Goal: Task Accomplishment & Management: Manage account settings

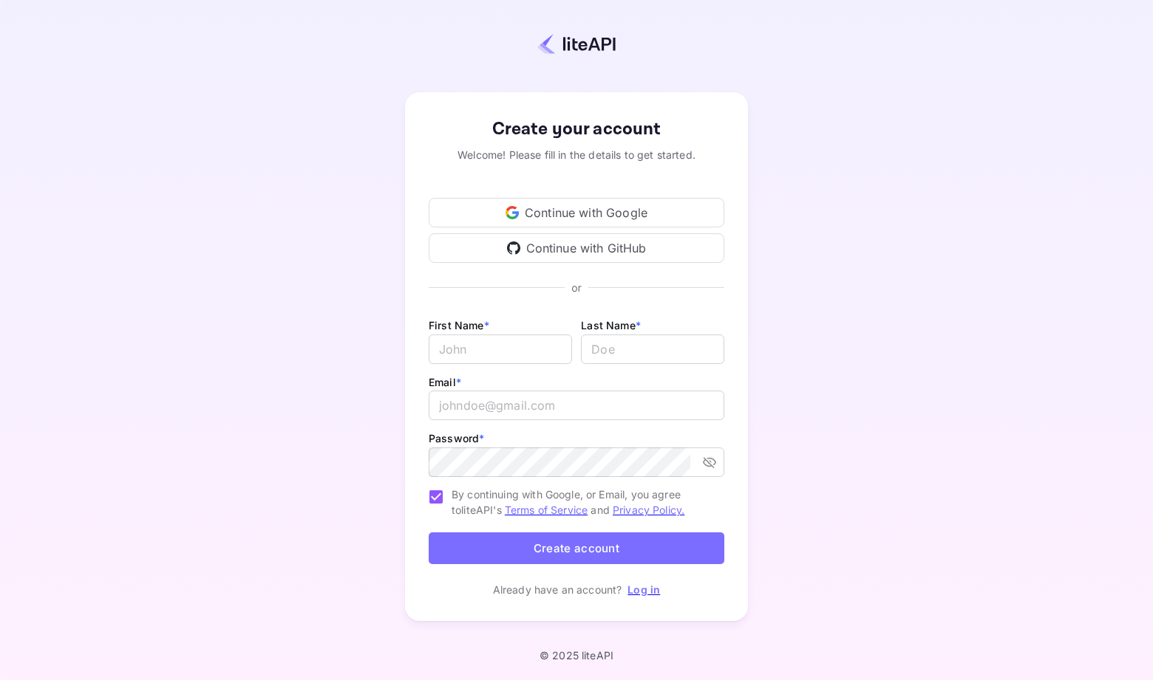
click at [479, 365] on div "First Name * ​ Last Name * ​" at bounding box center [577, 344] width 296 height 57
click at [482, 345] on input "Email *" at bounding box center [500, 350] width 143 height 30
type input "KEVIN"
type input "GUNN"
type input "k.b.gunn@gmail.com"
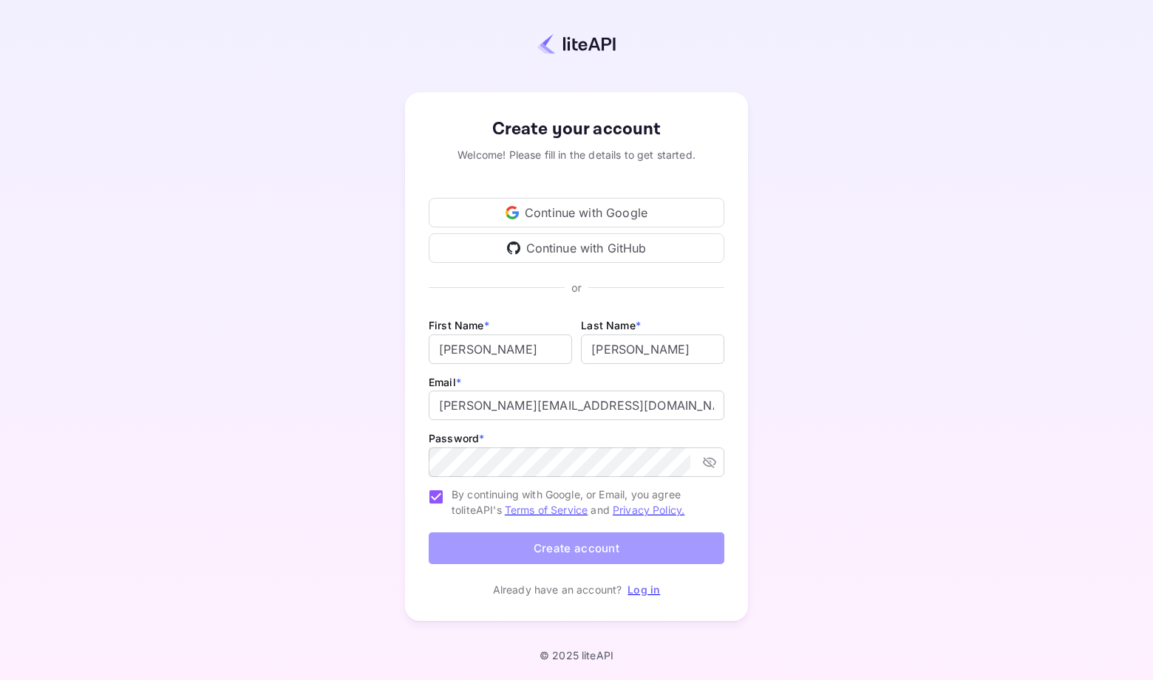
click at [576, 548] on button "Create account" at bounding box center [577, 549] width 296 height 32
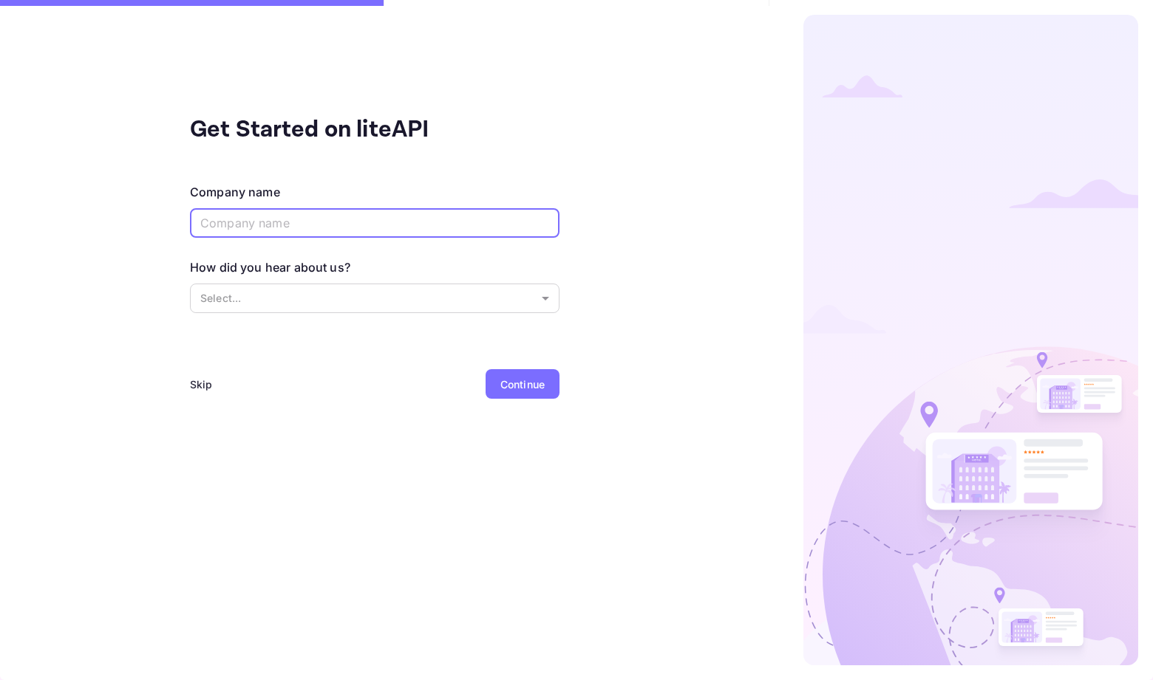
click at [468, 220] on input "text" at bounding box center [374, 223] width 369 height 30
type input "NaN"
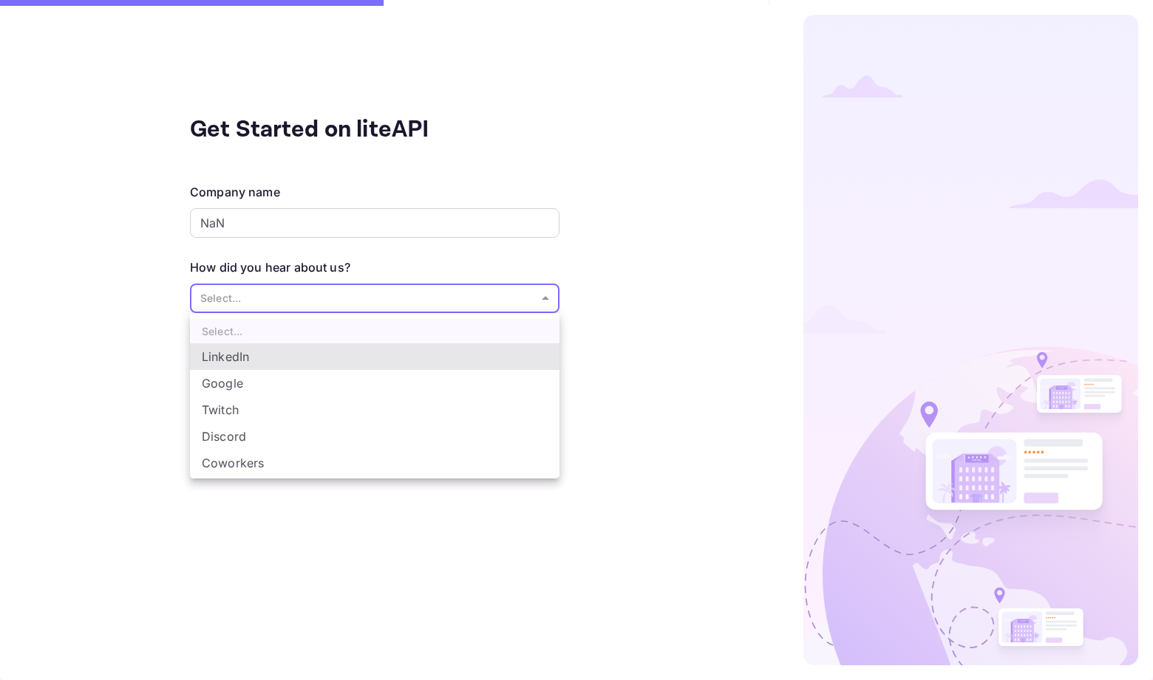
click at [388, 304] on body "Get Started on liteAPI Company name NaN ​ How did you hear about us? Select... …" at bounding box center [576, 340] width 1153 height 680
click at [275, 387] on li "Google" at bounding box center [374, 383] width 369 height 27
type input "Google"
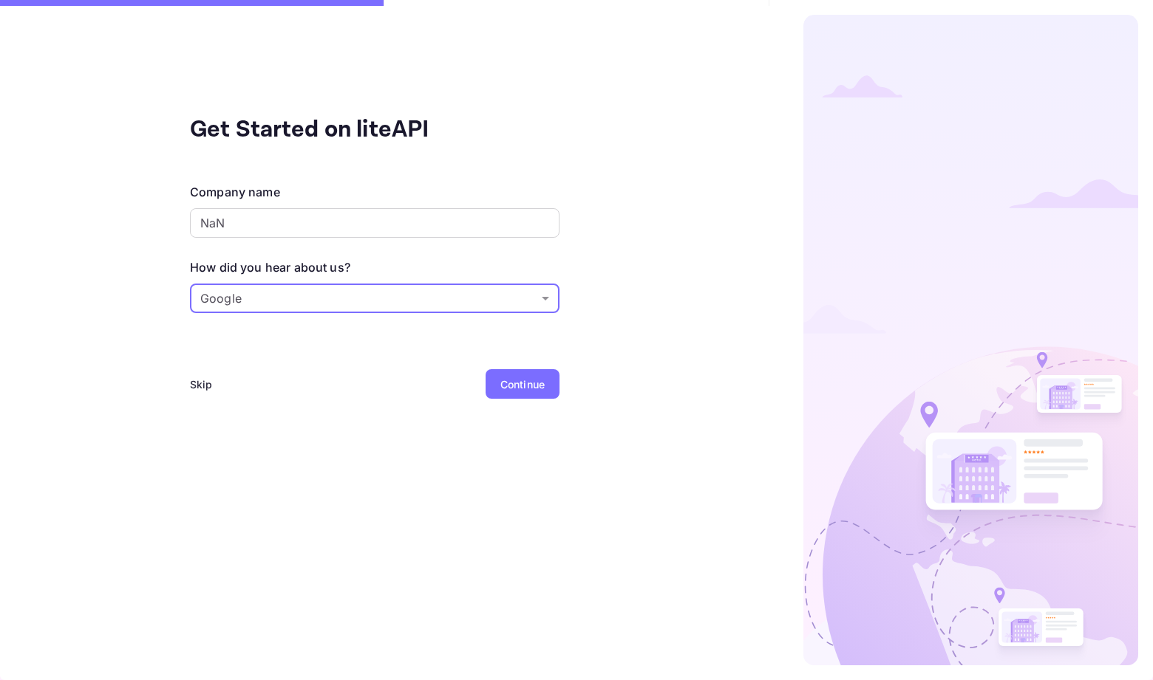
click at [525, 392] on div "Continue" at bounding box center [522, 384] width 74 height 30
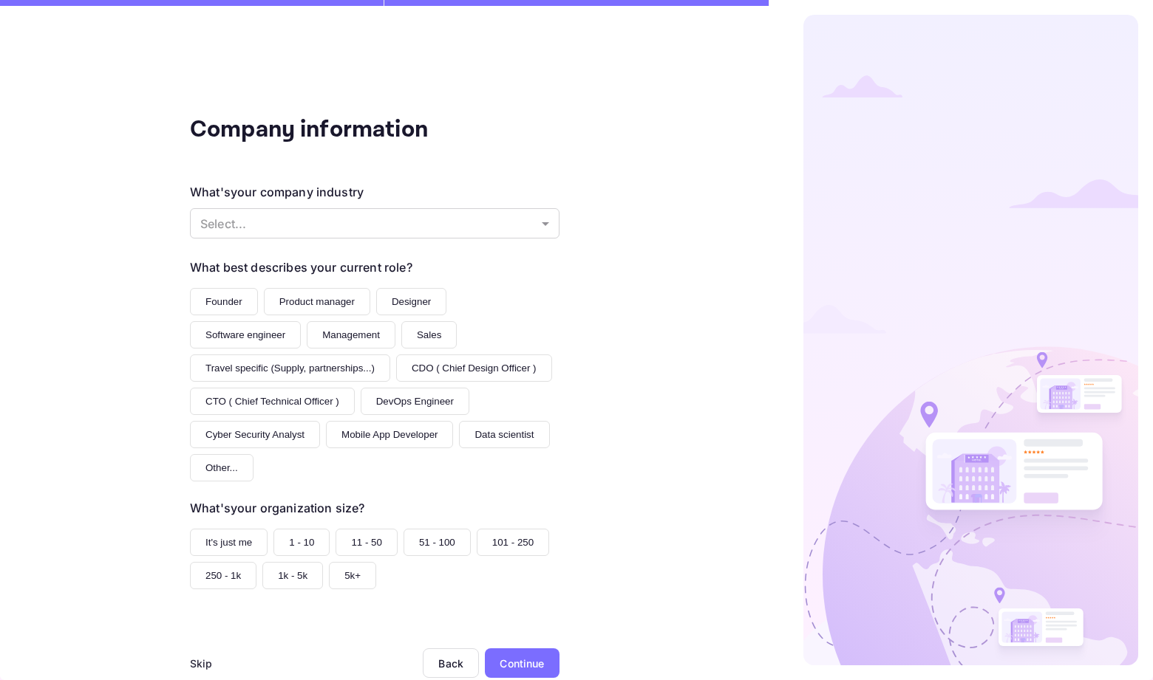
scroll to position [36, 0]
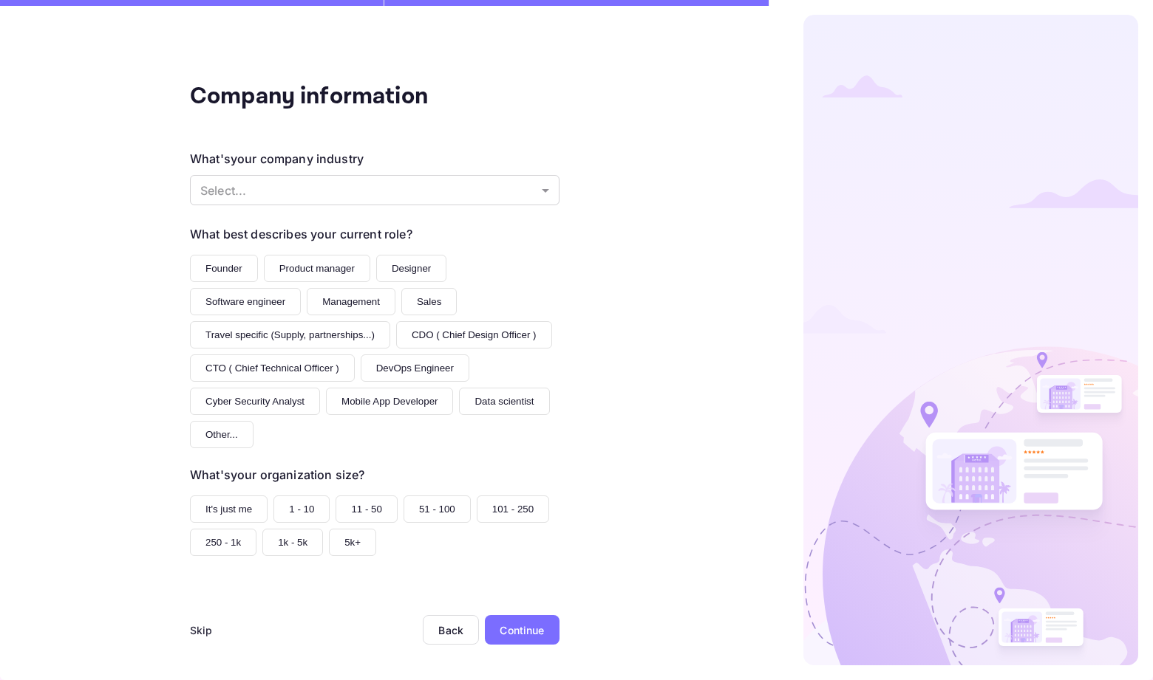
click at [202, 626] on div "Skip" at bounding box center [201, 631] width 23 height 16
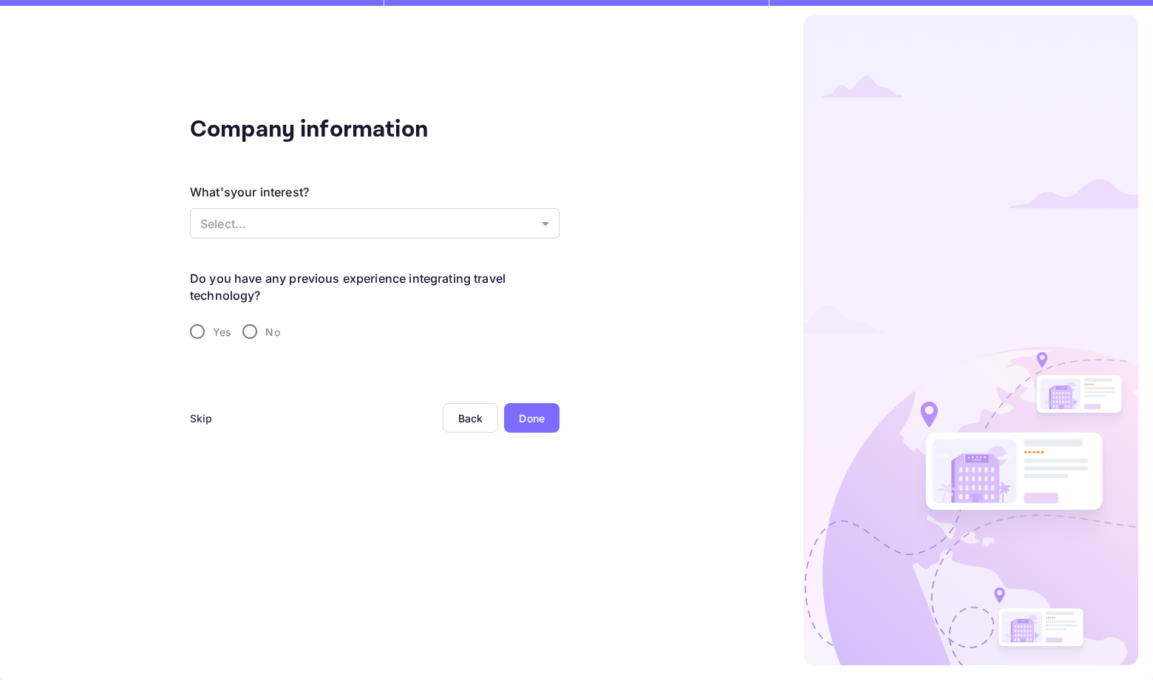
click at [202, 418] on div "Skip" at bounding box center [201, 419] width 23 height 16
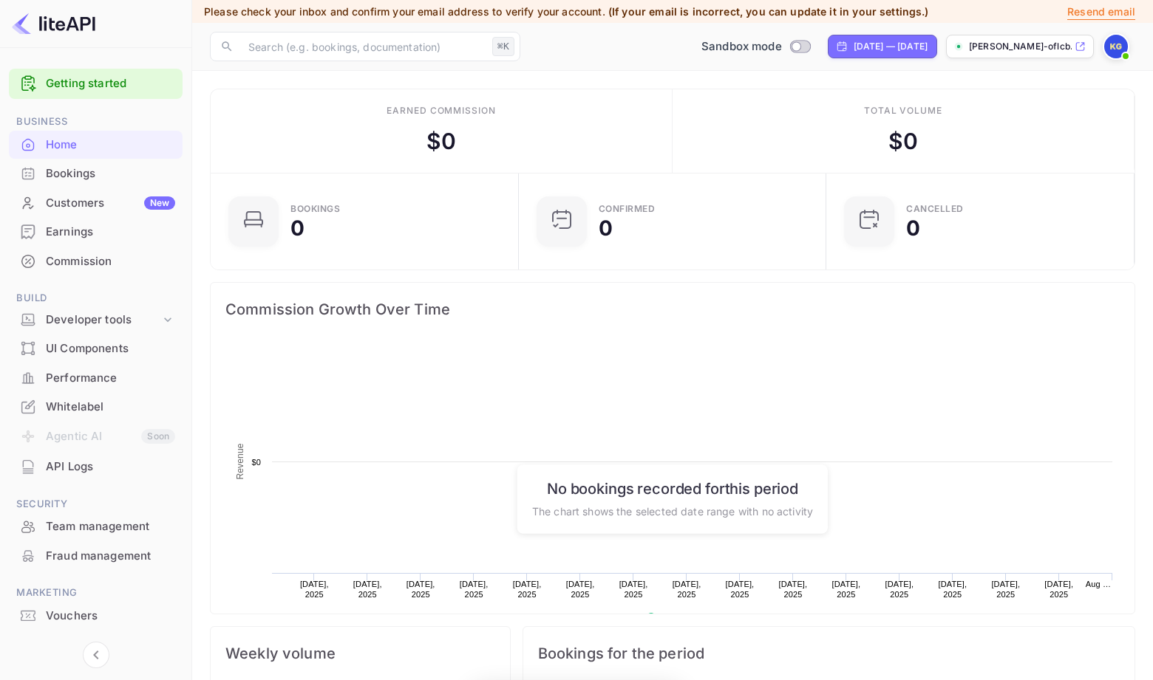
scroll to position [240, 299]
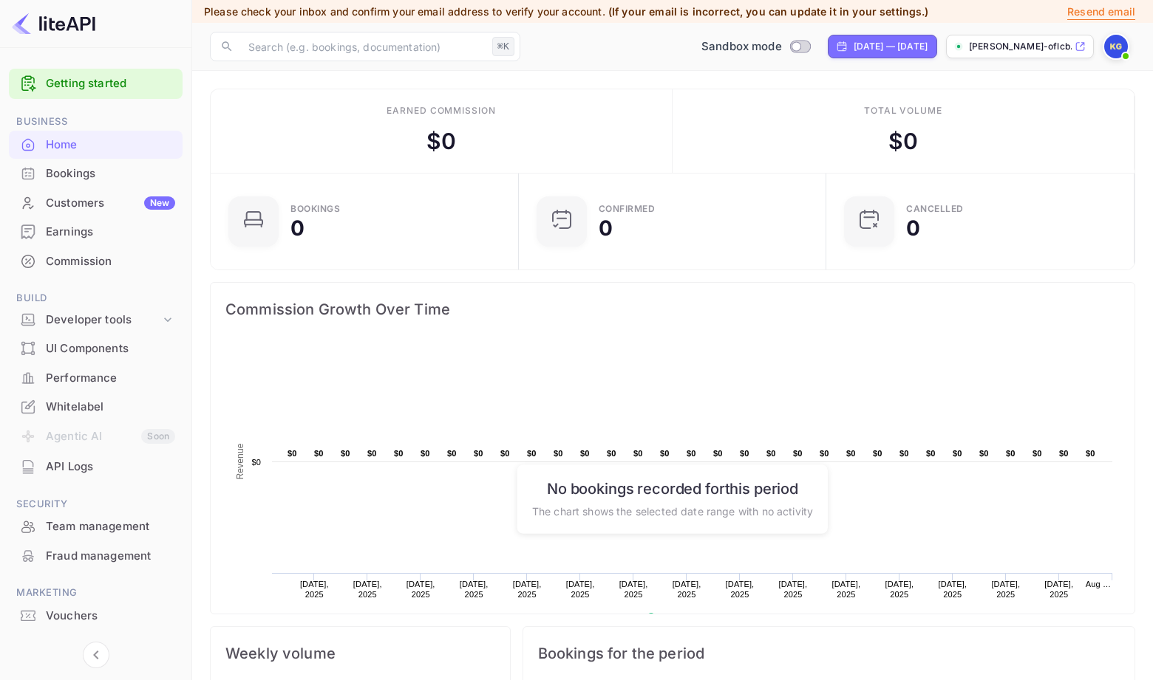
click at [72, 137] on div "Home" at bounding box center [110, 145] width 129 height 17
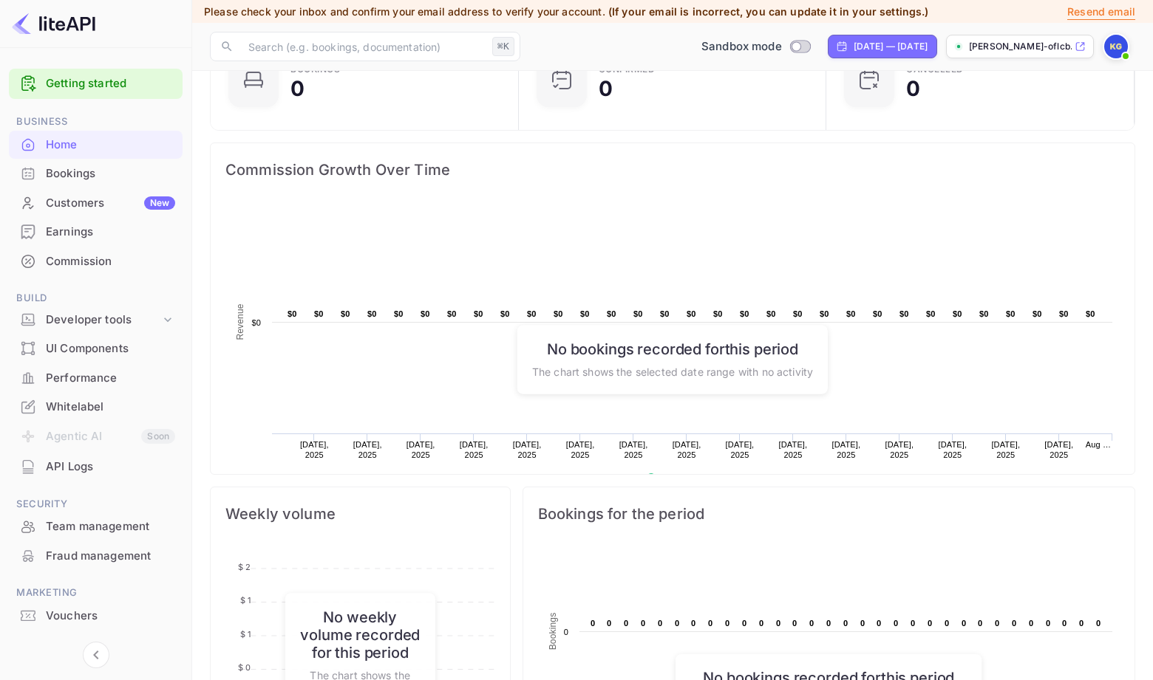
scroll to position [0, 0]
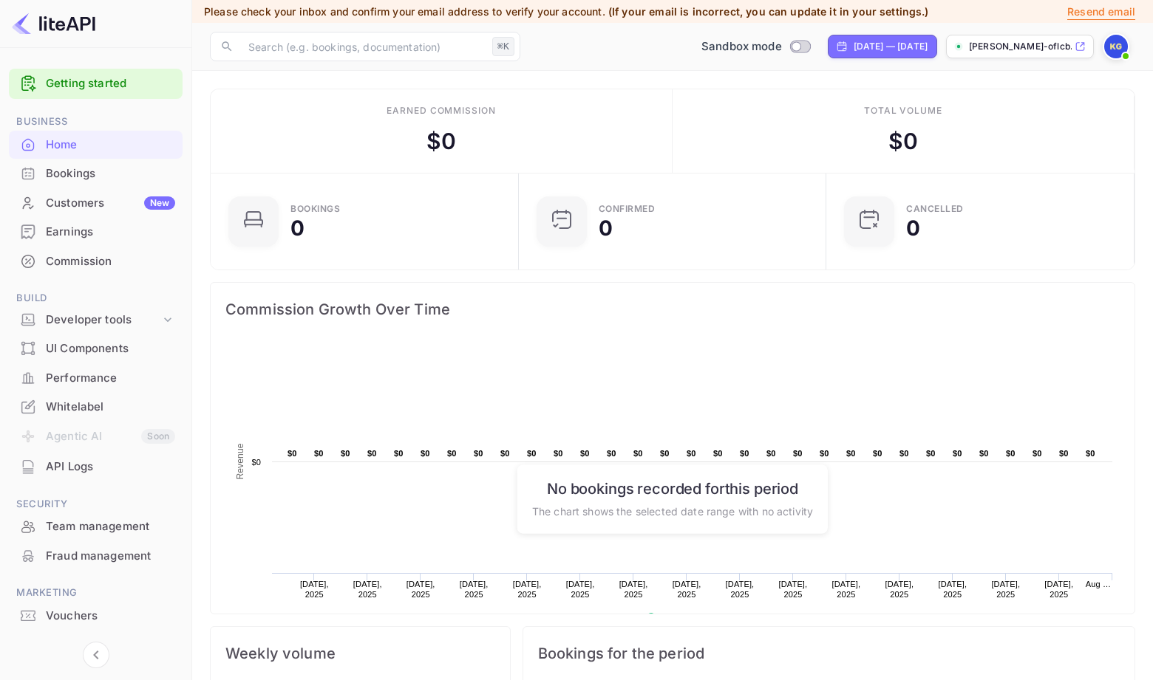
click at [426, 112] on div "Earned commission" at bounding box center [440, 110] width 109 height 13
click at [87, 181] on div "Bookings" at bounding box center [110, 173] width 129 height 17
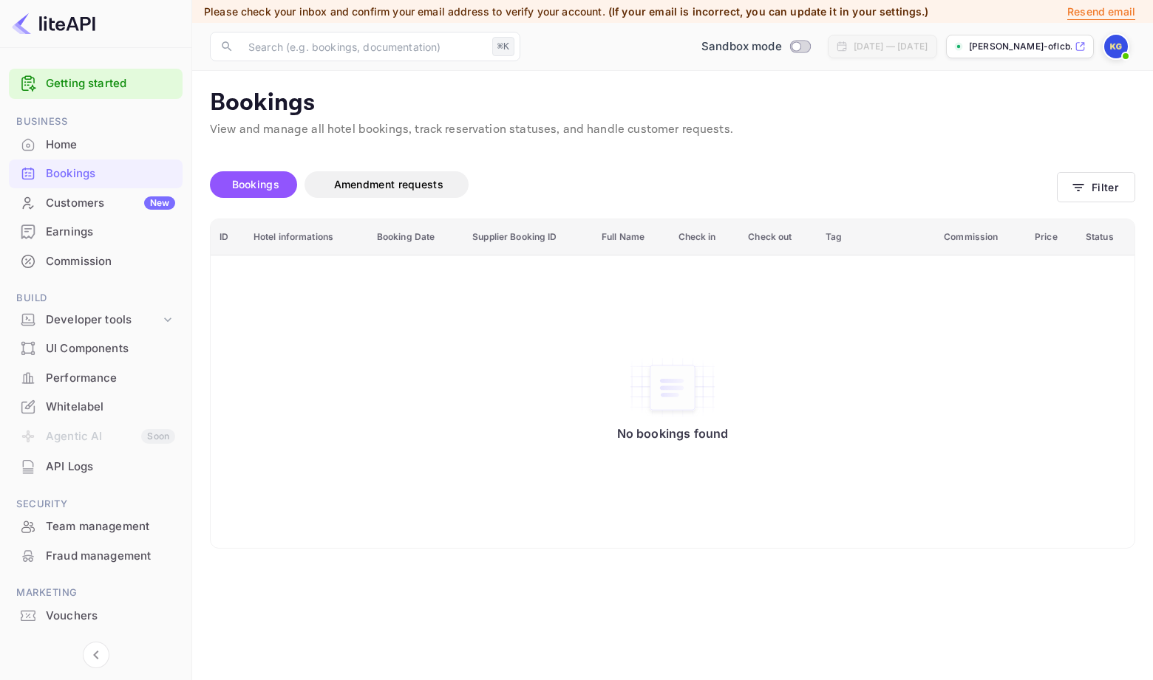
click at [95, 205] on div "Customers New" at bounding box center [110, 203] width 129 height 17
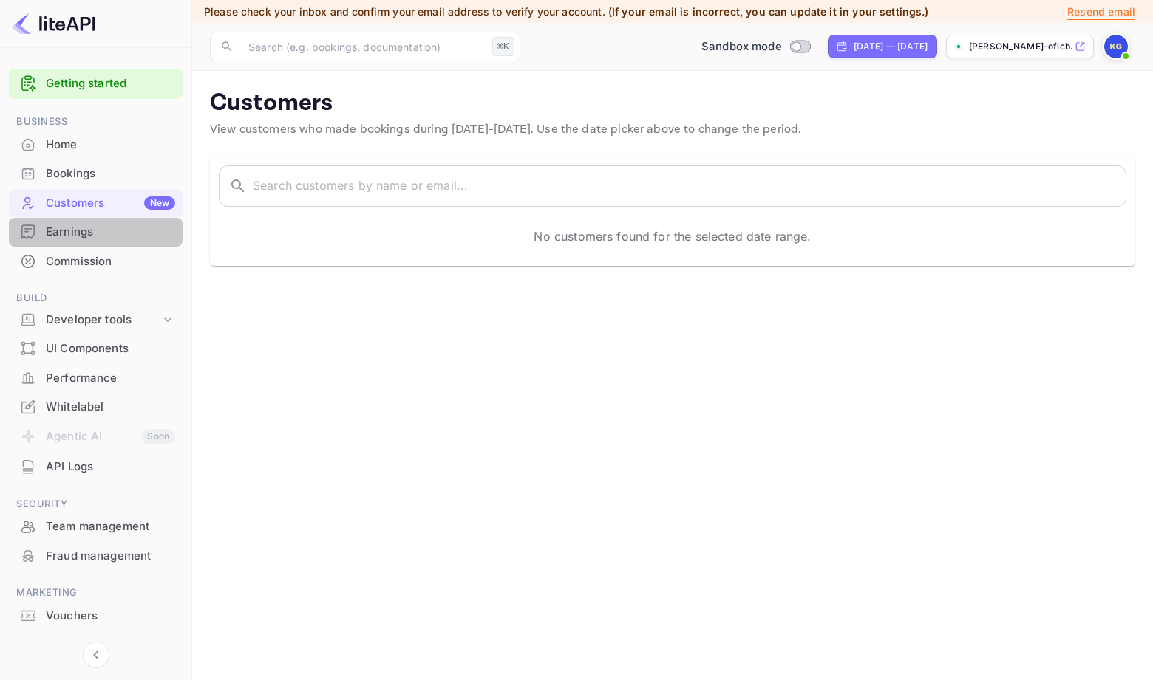
click at [87, 234] on div "Earnings" at bounding box center [110, 232] width 129 height 17
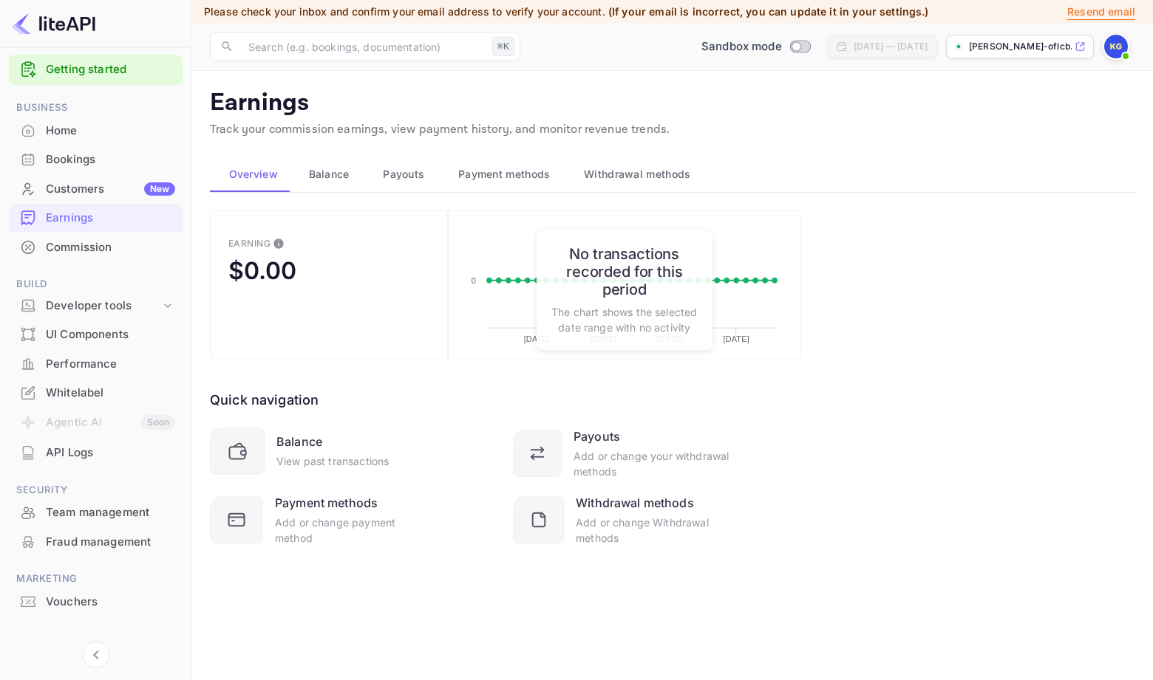
scroll to position [32, 0]
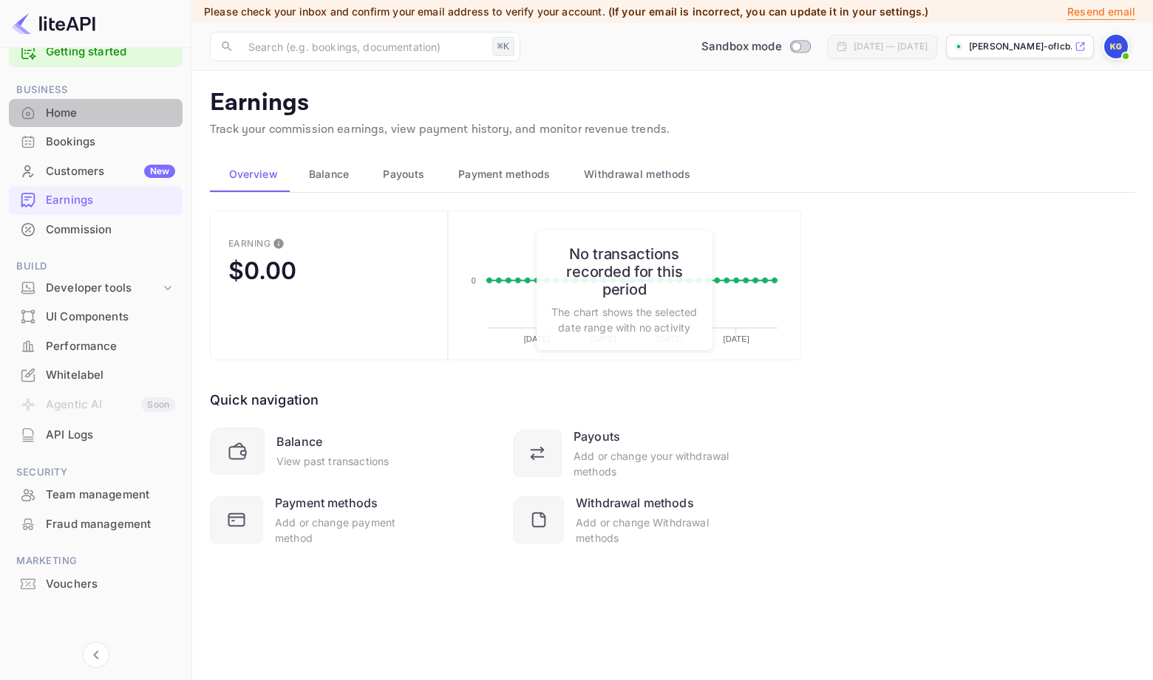
click at [75, 112] on div "Home" at bounding box center [110, 113] width 129 height 17
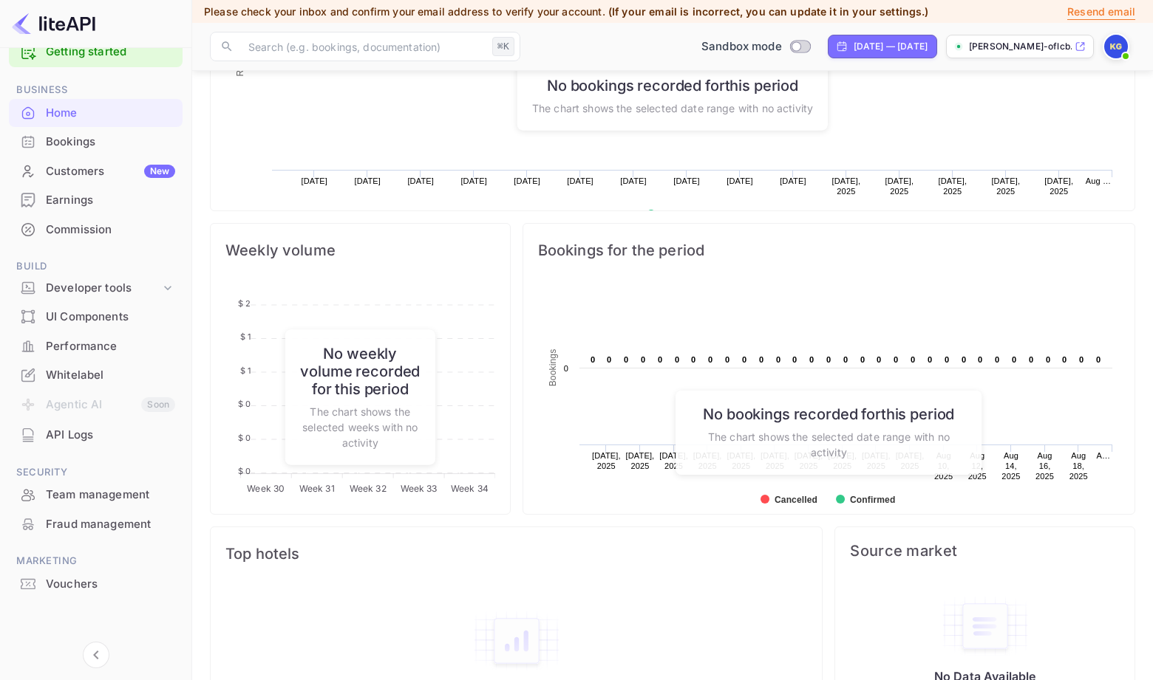
scroll to position [471, 0]
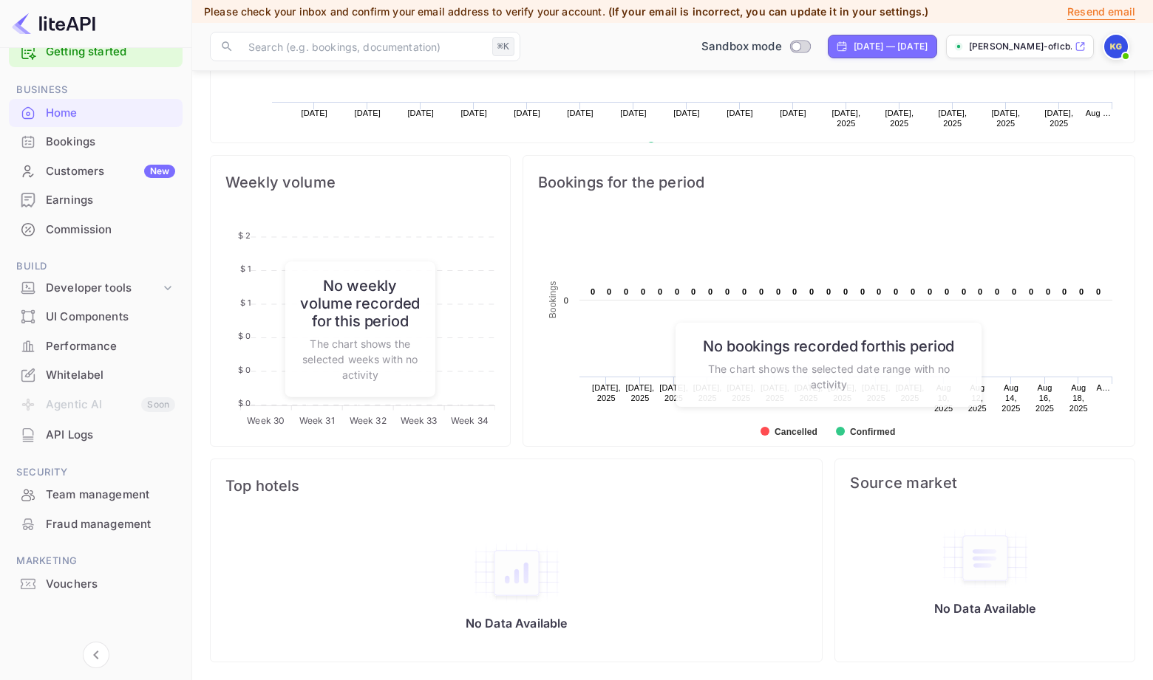
click at [1019, 47] on p "[PERSON_NAME]-oflcb.[PERSON_NAME]..." at bounding box center [1020, 46] width 103 height 13
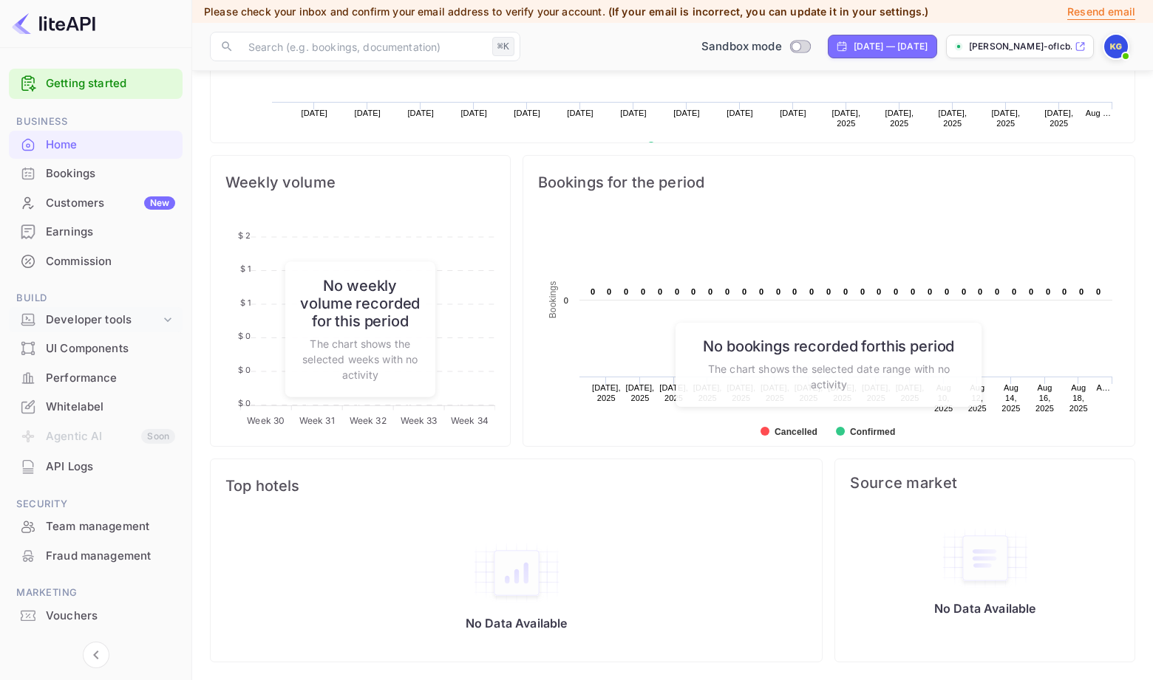
click at [132, 323] on div "Developer tools" at bounding box center [103, 320] width 115 height 17
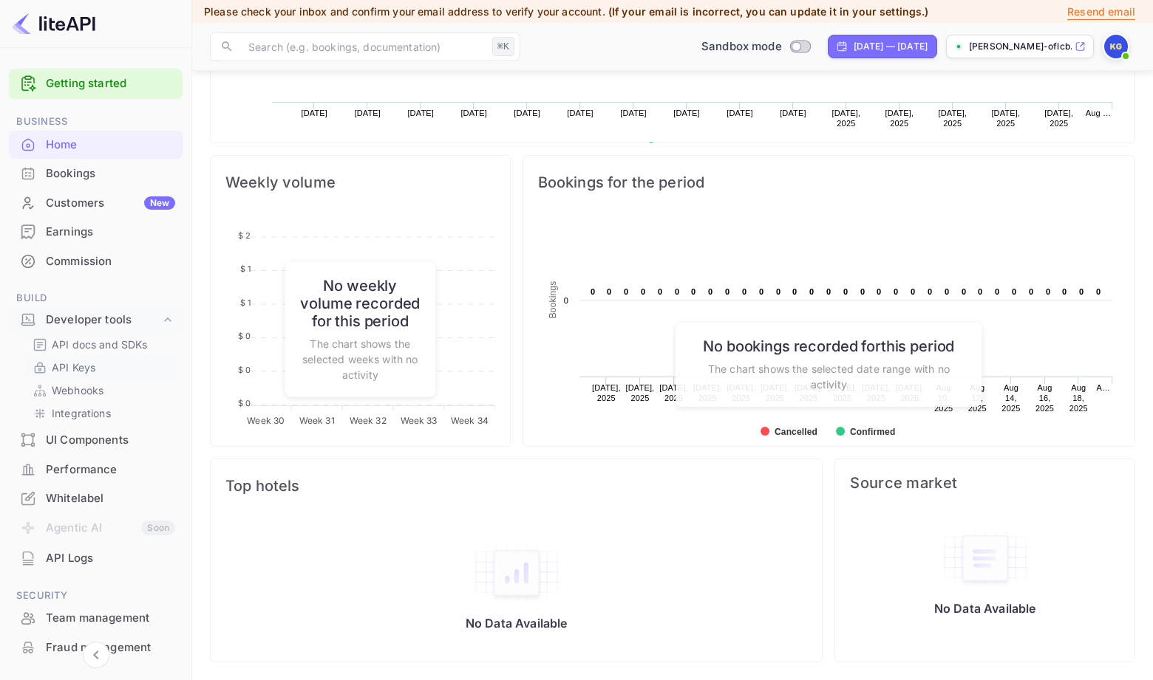
click at [95, 363] on link "API Keys" at bounding box center [102, 368] width 138 height 16
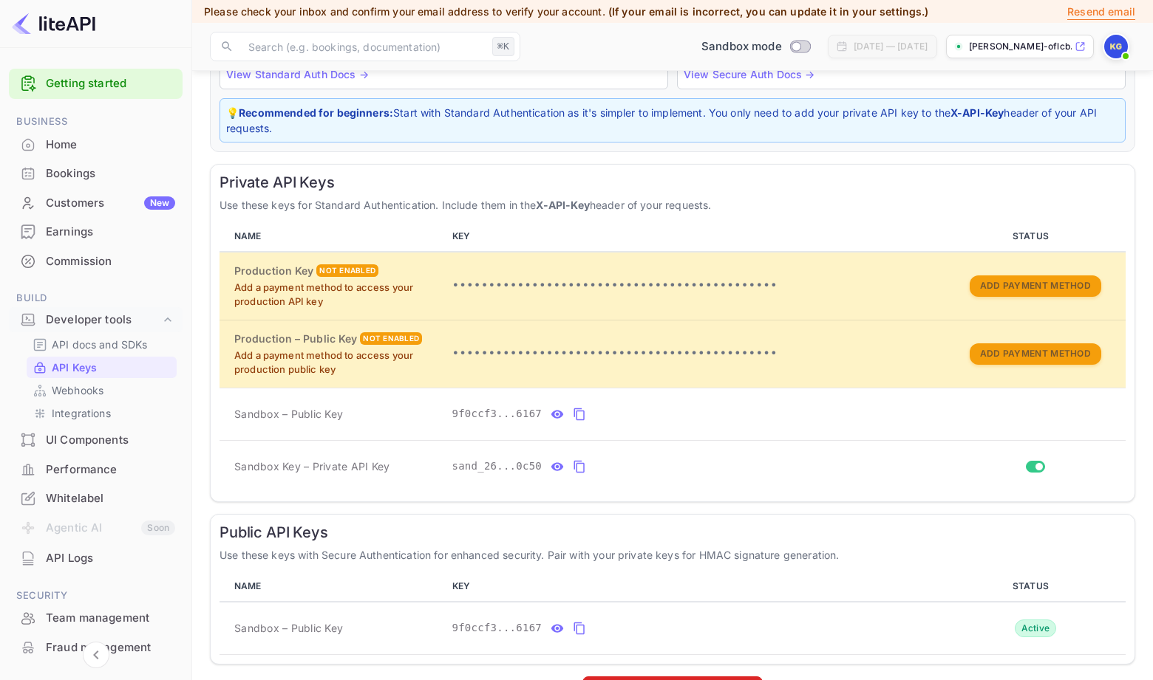
scroll to position [218, 0]
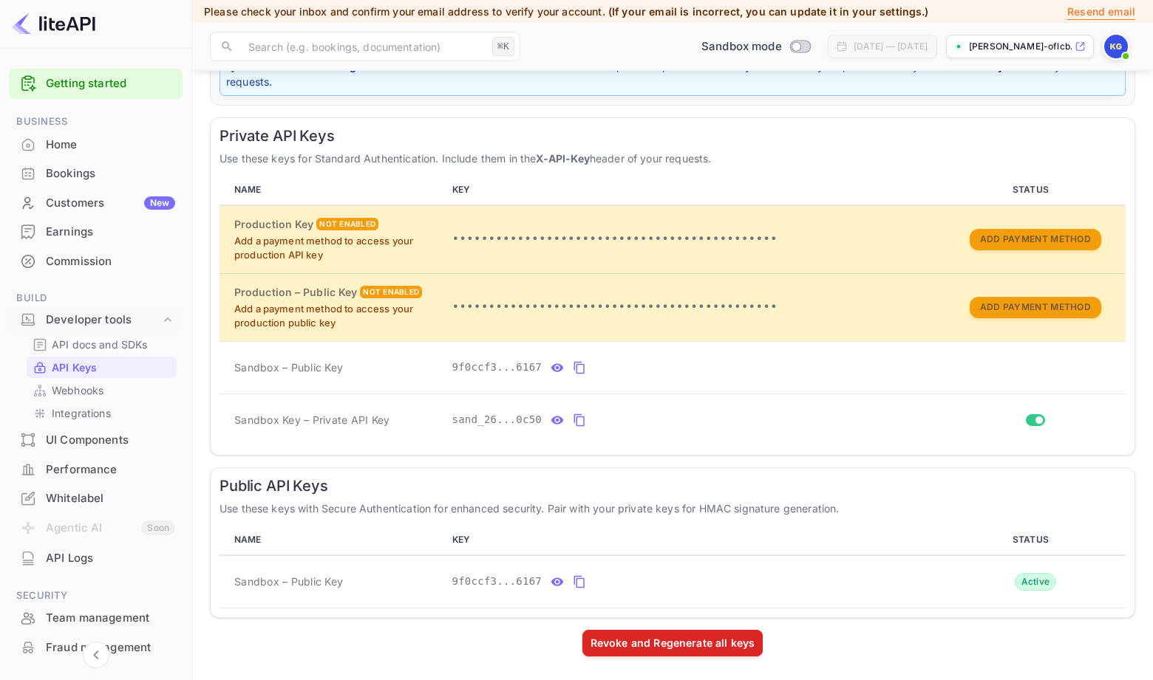
click at [876, 522] on div "Public API Keys Use these keys with Secure Authentication for enhanced security…" at bounding box center [672, 543] width 925 height 151
click at [561, 584] on icon "public api keys table" at bounding box center [557, 582] width 13 height 8
click at [101, 504] on div "Whitelabel" at bounding box center [110, 499] width 129 height 17
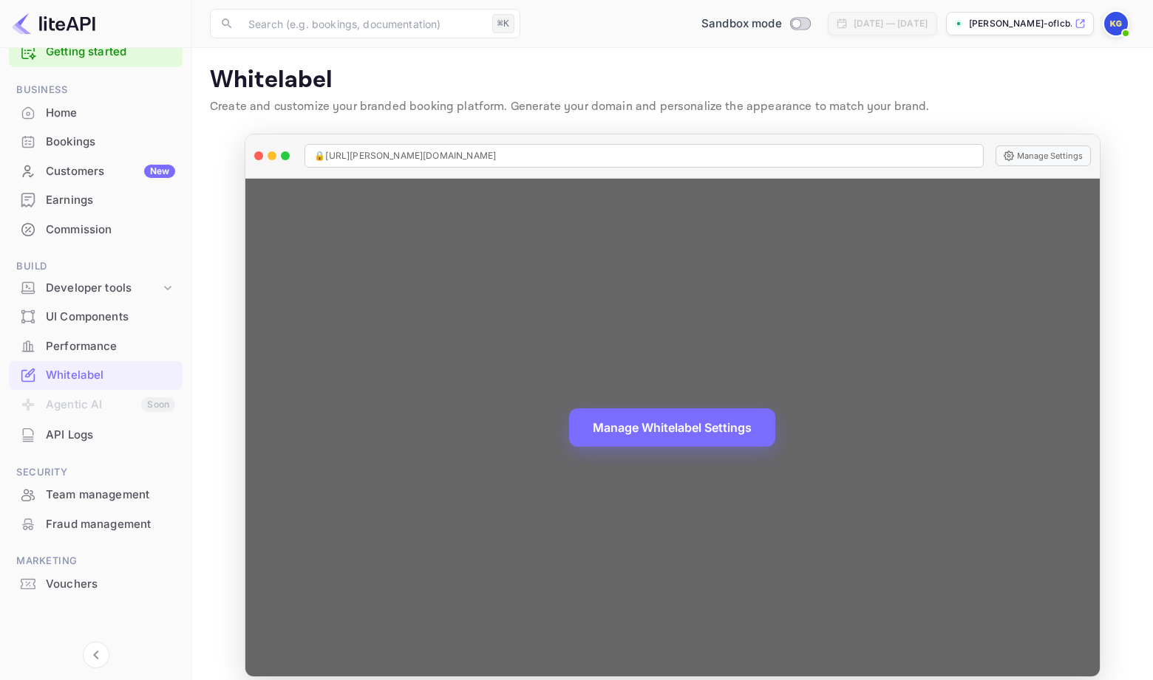
scroll to position [15, 0]
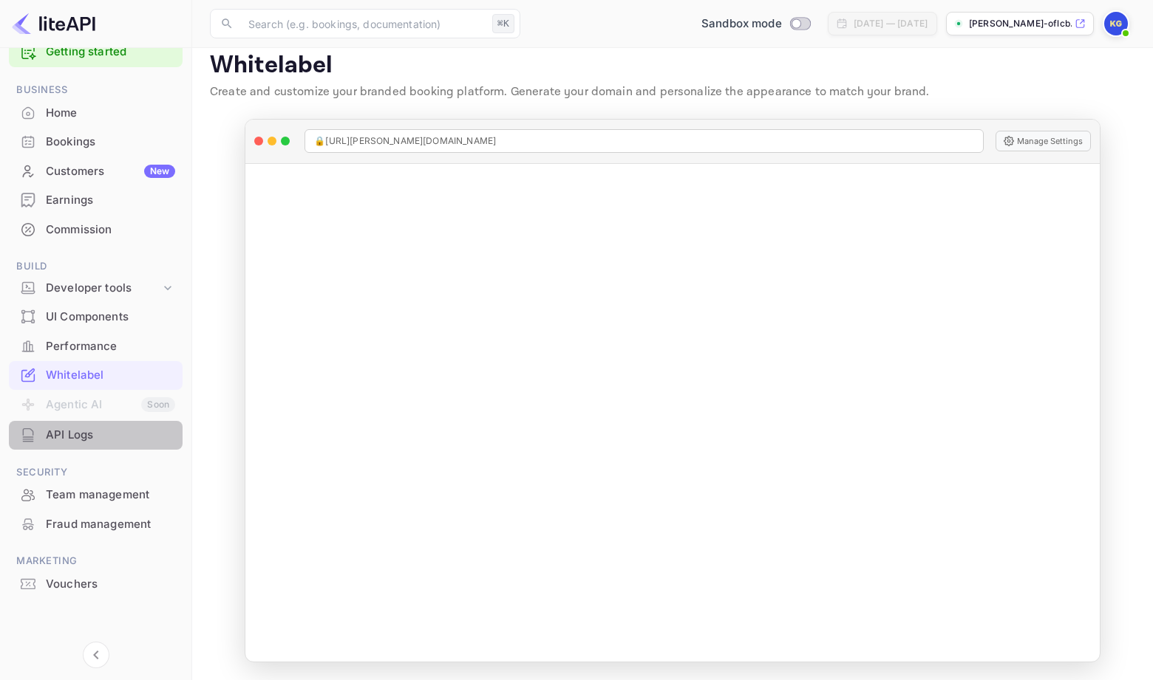
click at [69, 446] on div "API Logs" at bounding box center [96, 435] width 174 height 29
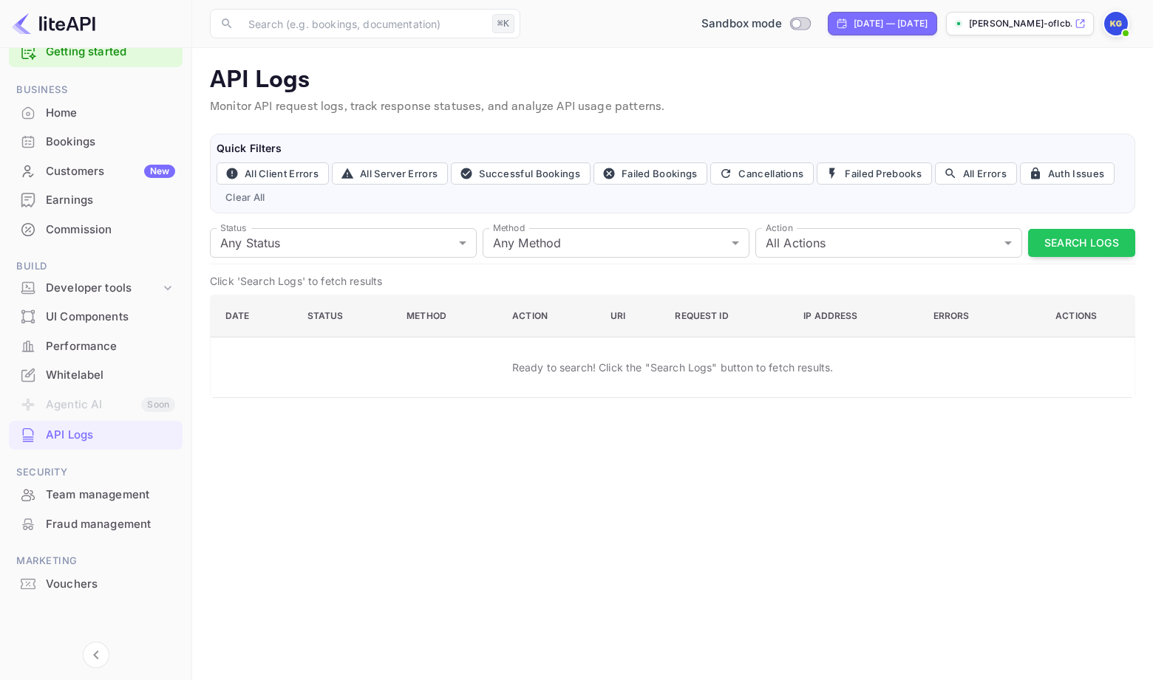
click at [86, 403] on li "Agentic AI Soon" at bounding box center [96, 405] width 174 height 31
click at [157, 290] on div "Developer tools" at bounding box center [103, 288] width 115 height 17
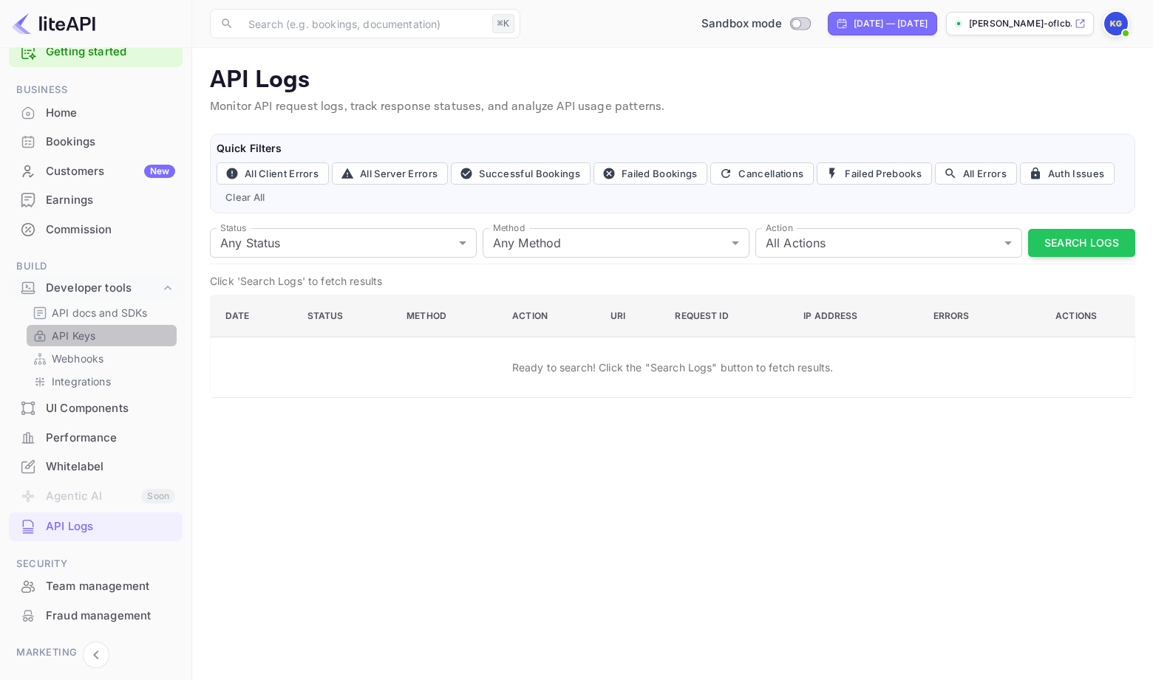
click at [95, 337] on p "API Keys" at bounding box center [74, 336] width 44 height 16
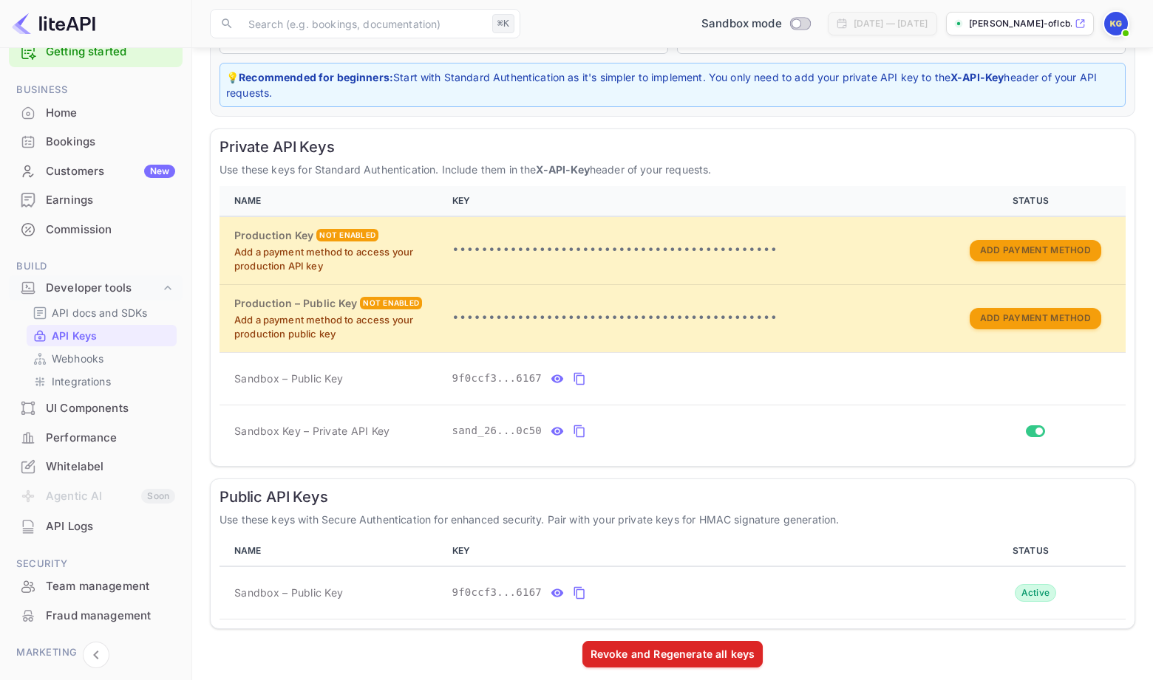
scroll to position [195, 0]
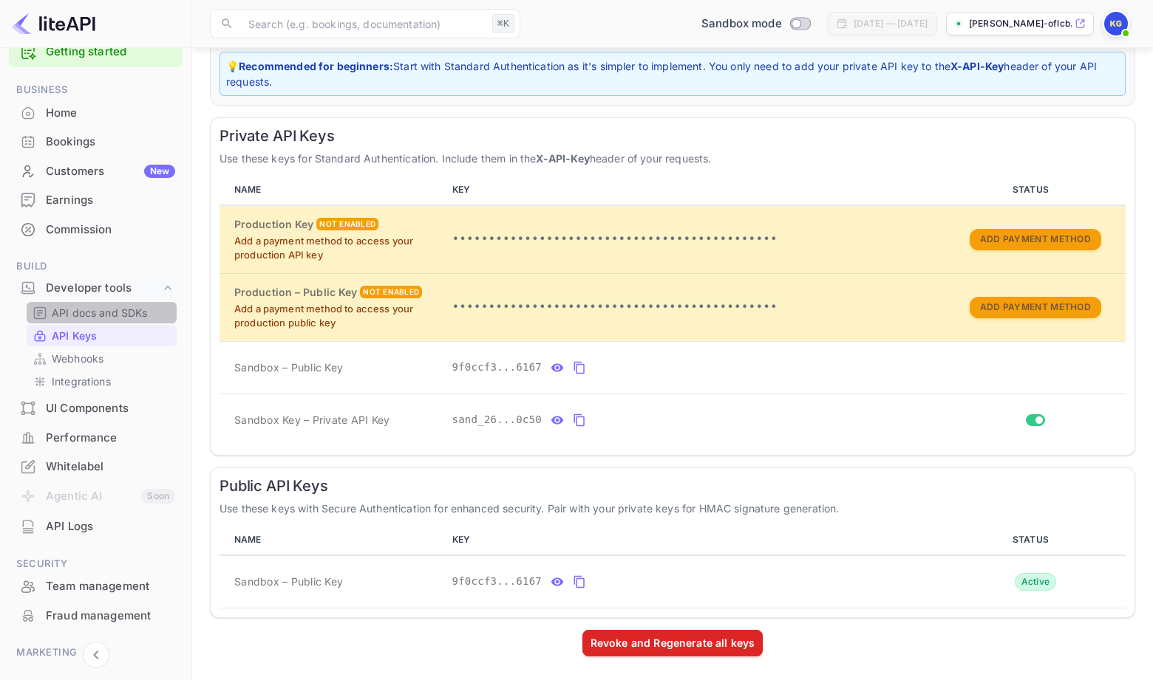
click at [109, 311] on p "API docs and SDKs" at bounding box center [100, 313] width 96 height 16
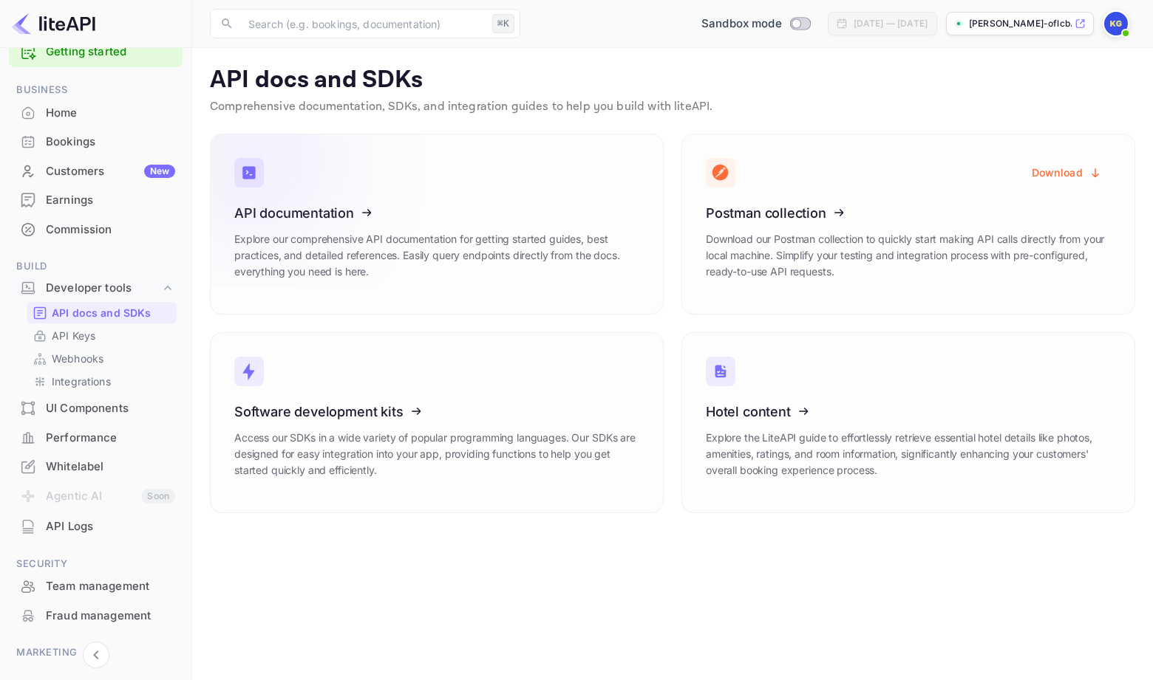
click at [330, 256] on icon at bounding box center [326, 210] width 230 height 152
click at [87, 332] on p "API Keys" at bounding box center [74, 336] width 44 height 16
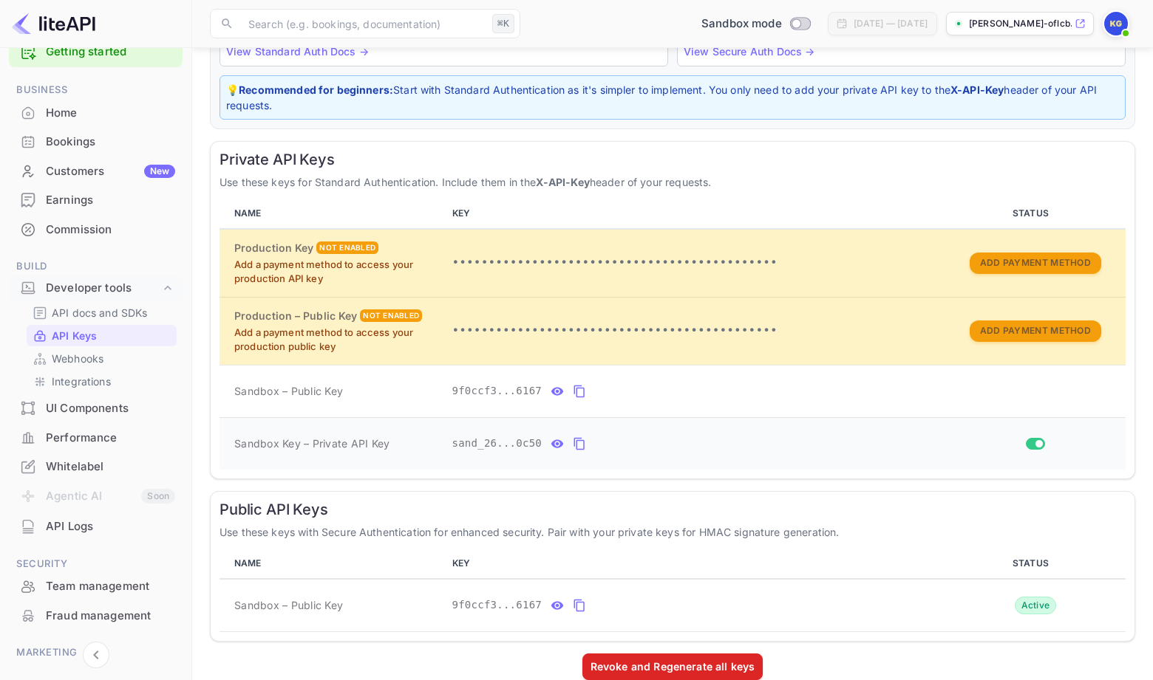
scroll to position [195, 0]
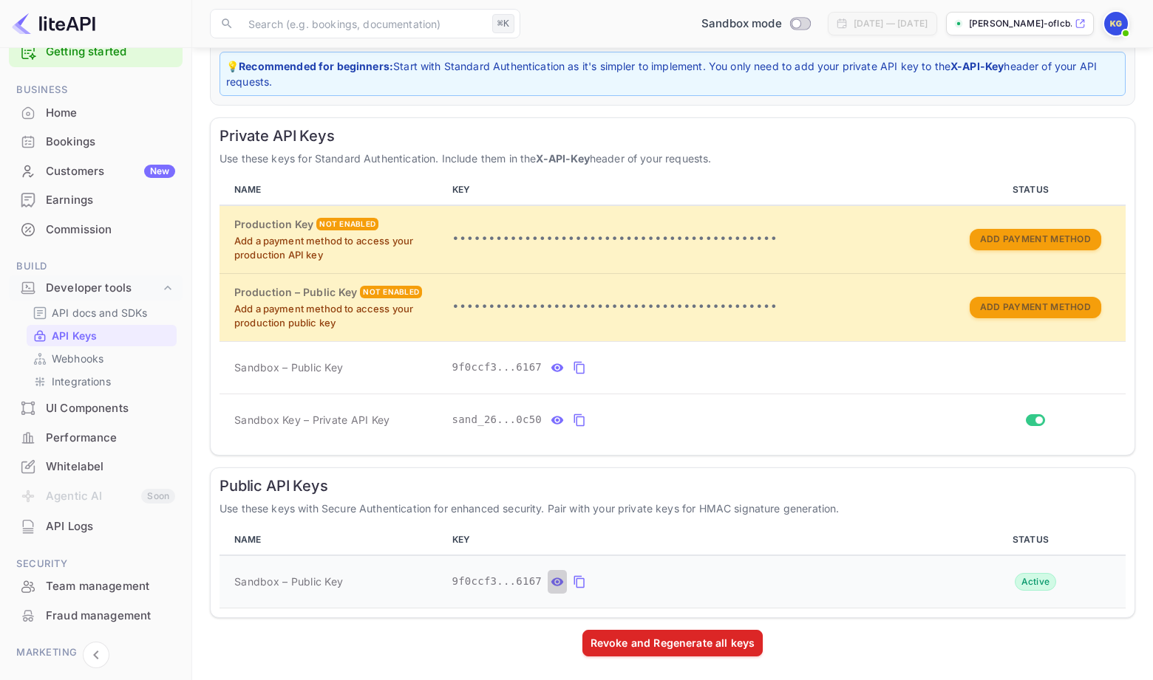
click at [555, 585] on icon "public api keys table" at bounding box center [557, 582] width 13 height 8
click at [723, 586] on icon "public api keys table" at bounding box center [720, 582] width 13 height 18
click at [559, 367] on icon "private api keys table" at bounding box center [556, 368] width 13 height 18
click at [719, 373] on icon "private api keys table" at bounding box center [719, 368] width 10 height 13
click at [581, 423] on icon "private api keys table" at bounding box center [579, 421] width 13 height 18
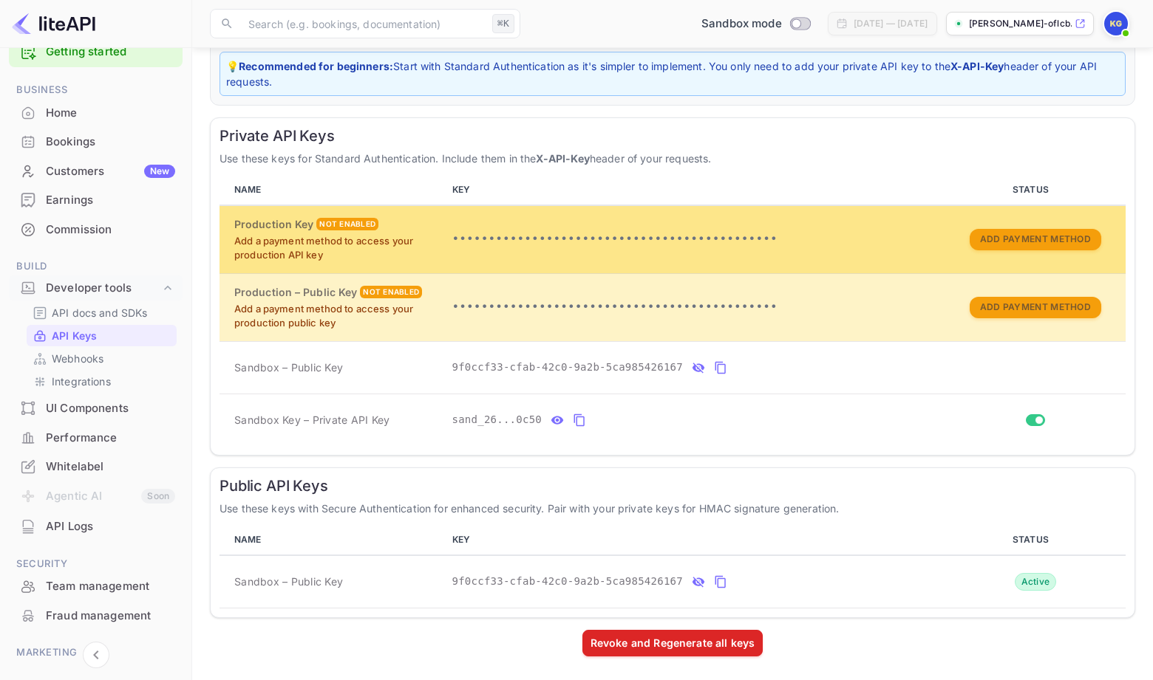
click at [362, 225] on div "Not enabled" at bounding box center [347, 224] width 62 height 13
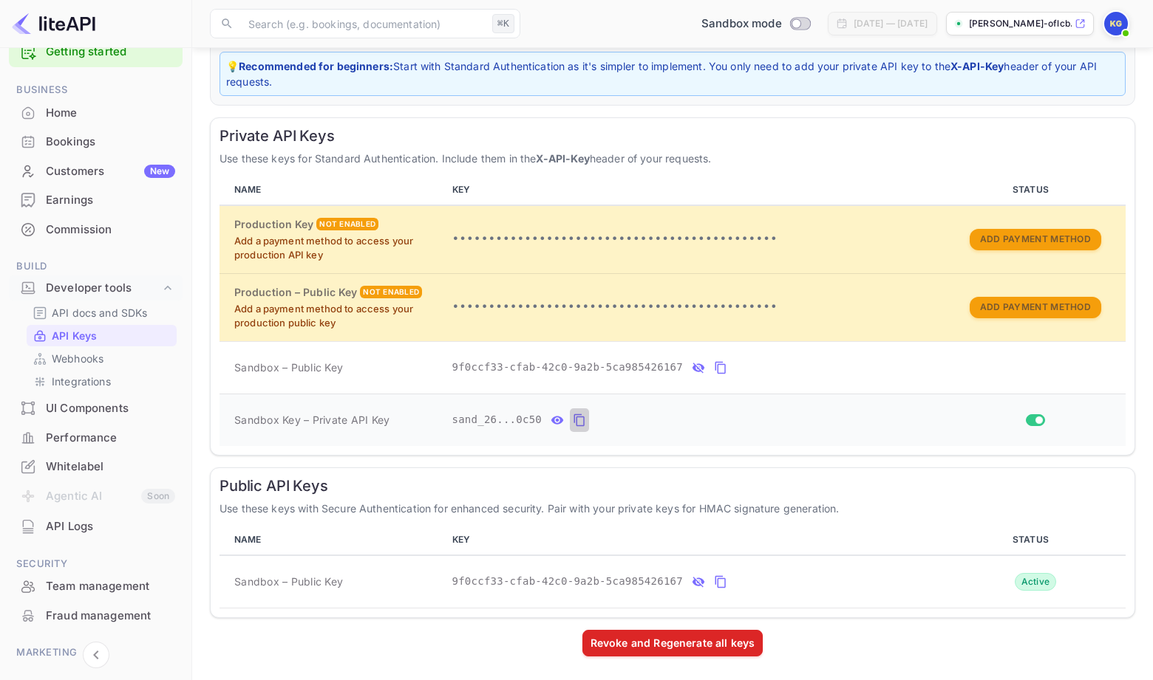
click at [580, 428] on icon "private api keys table" at bounding box center [579, 421] width 13 height 18
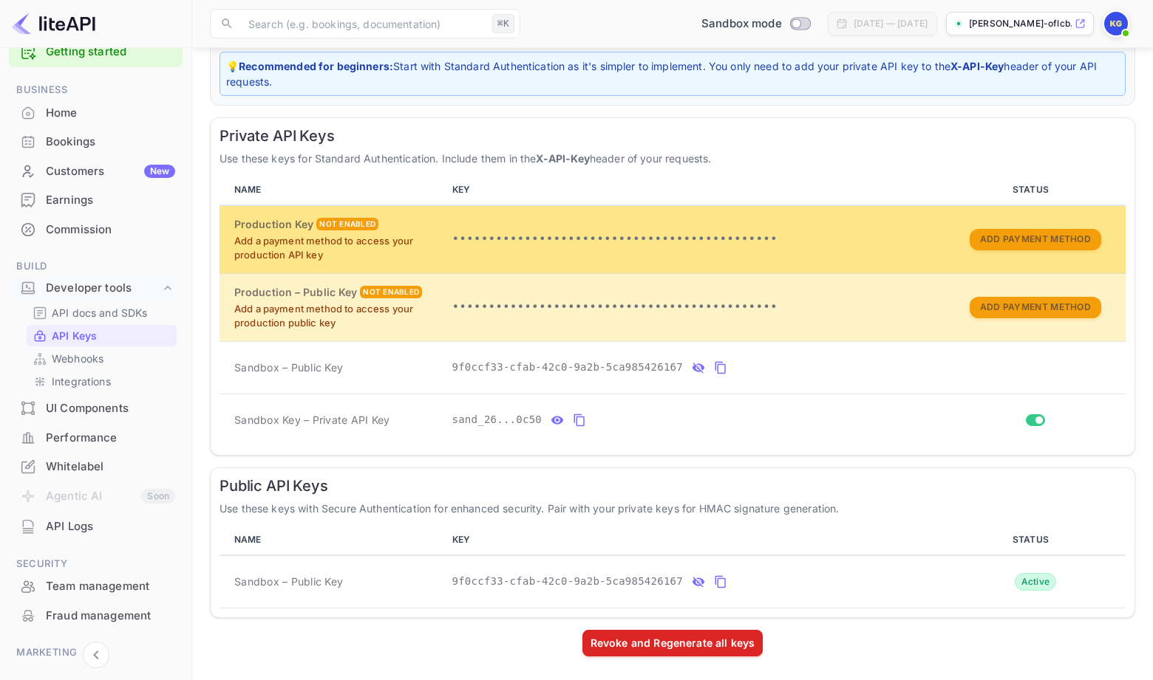
click at [358, 220] on div "Not enabled" at bounding box center [347, 224] width 62 height 13
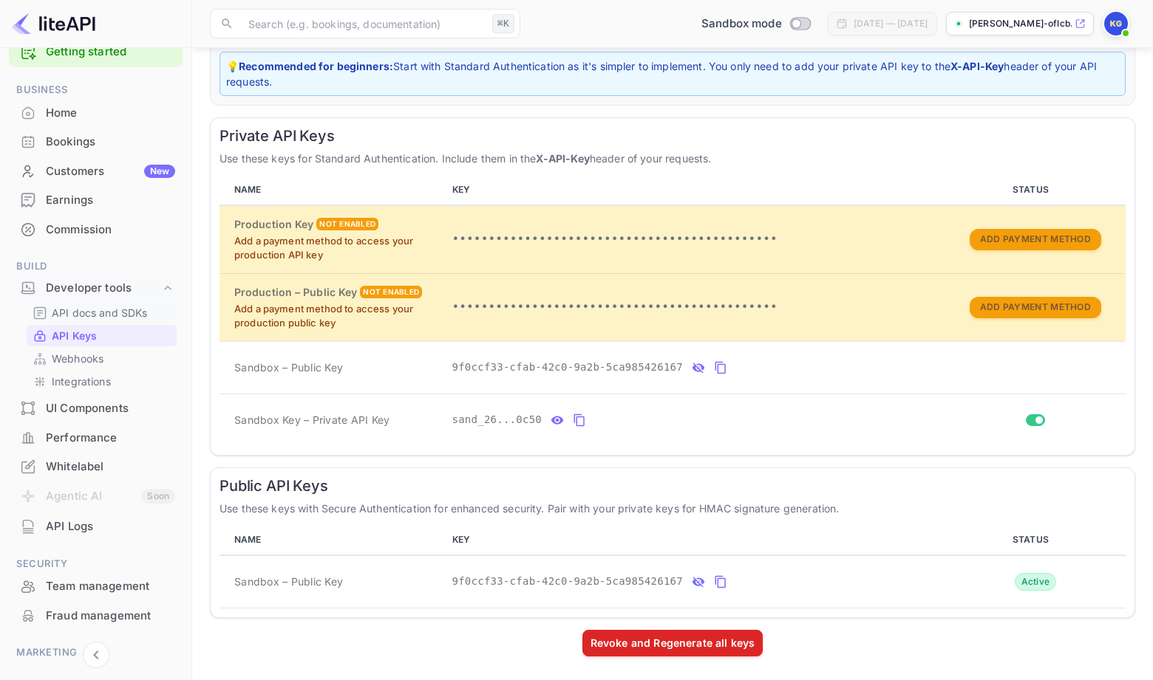
click at [122, 312] on p "API docs and SDKs" at bounding box center [100, 313] width 96 height 16
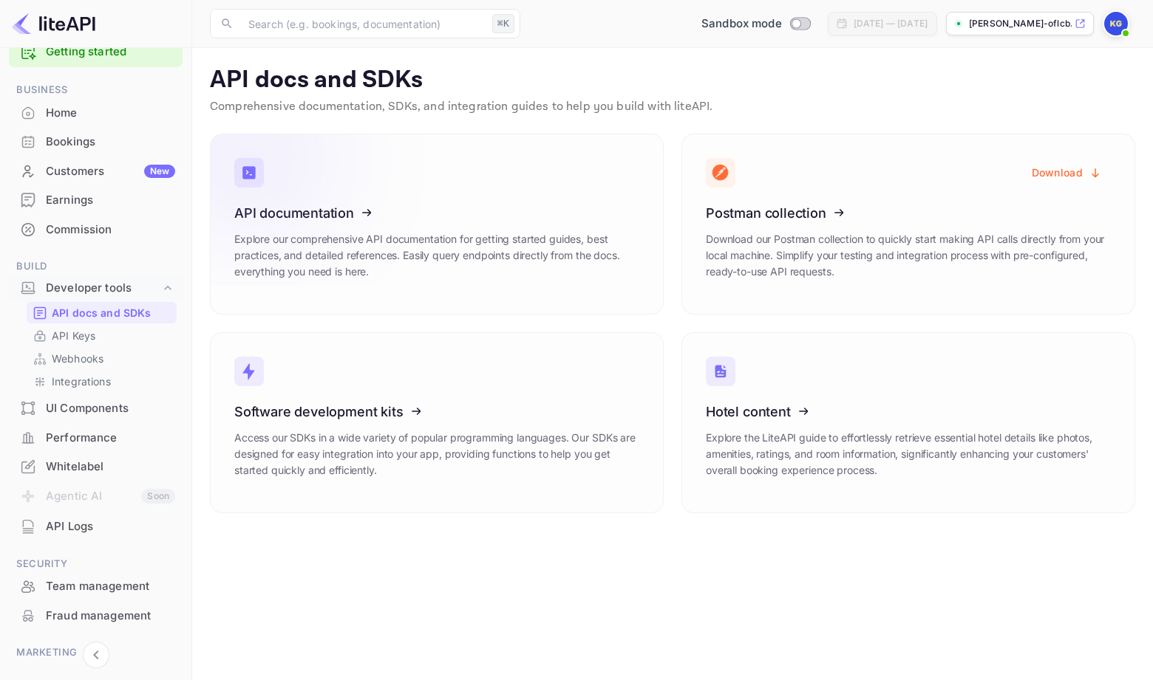
click at [322, 222] on icon at bounding box center [326, 210] width 230 height 152
click at [94, 335] on p "API Keys" at bounding box center [74, 336] width 44 height 16
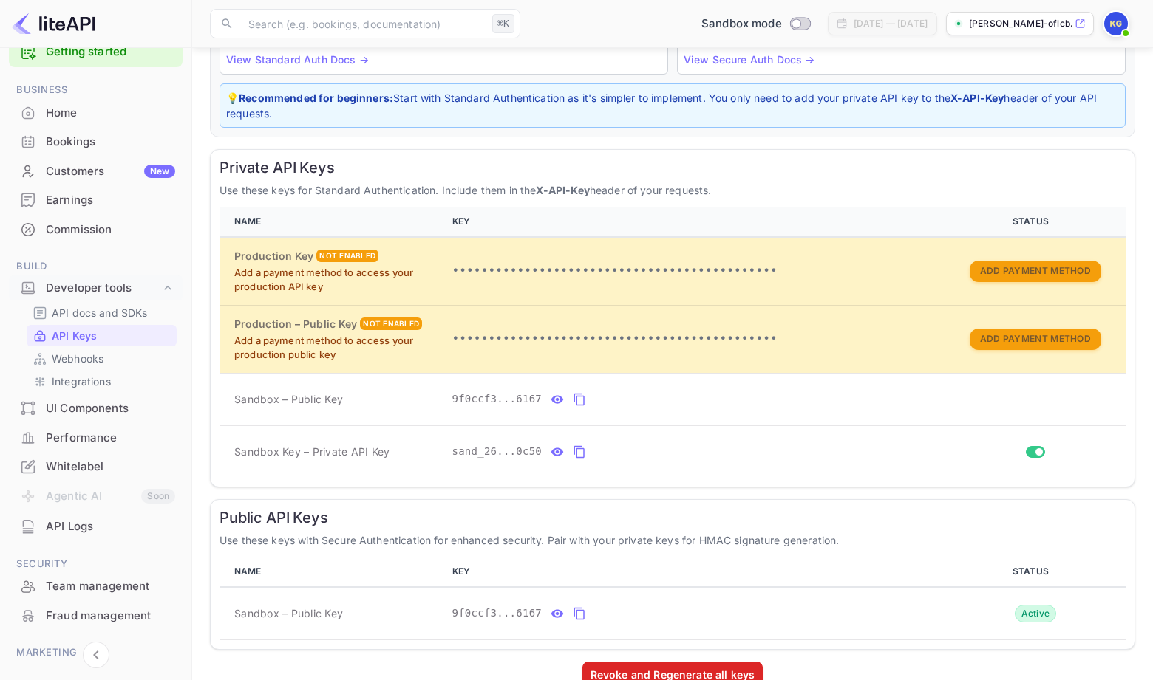
scroll to position [195, 0]
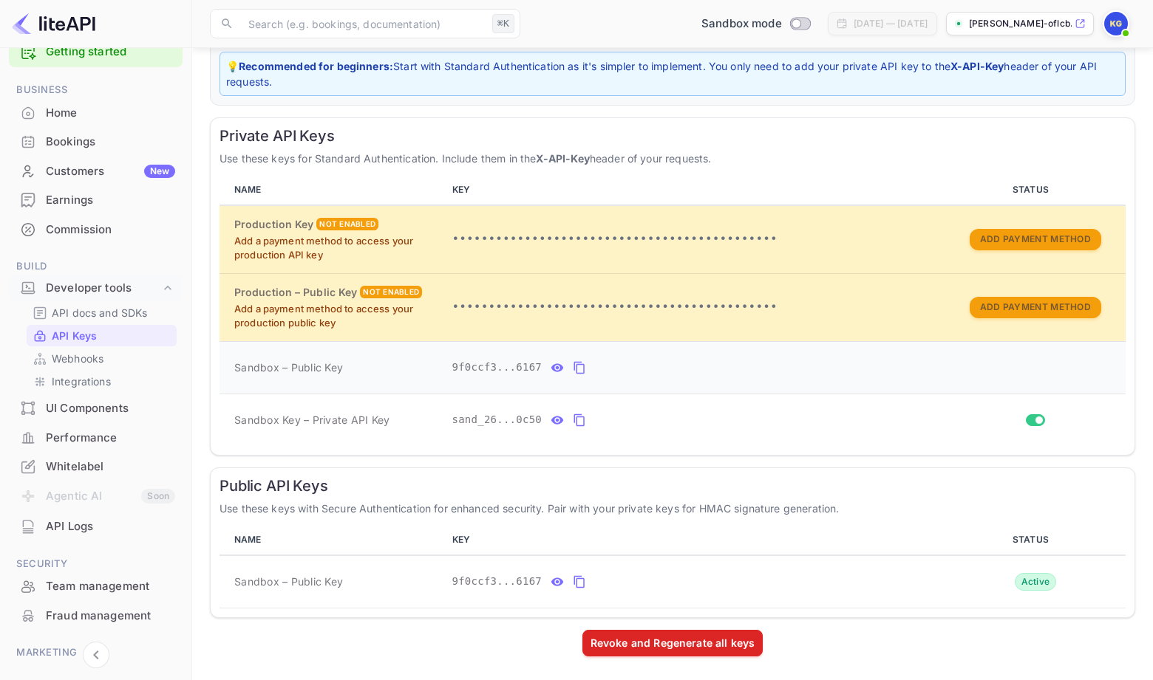
click at [554, 371] on icon "private api keys table" at bounding box center [557, 367] width 13 height 8
click at [582, 416] on icon "private api keys table" at bounding box center [579, 420] width 10 height 13
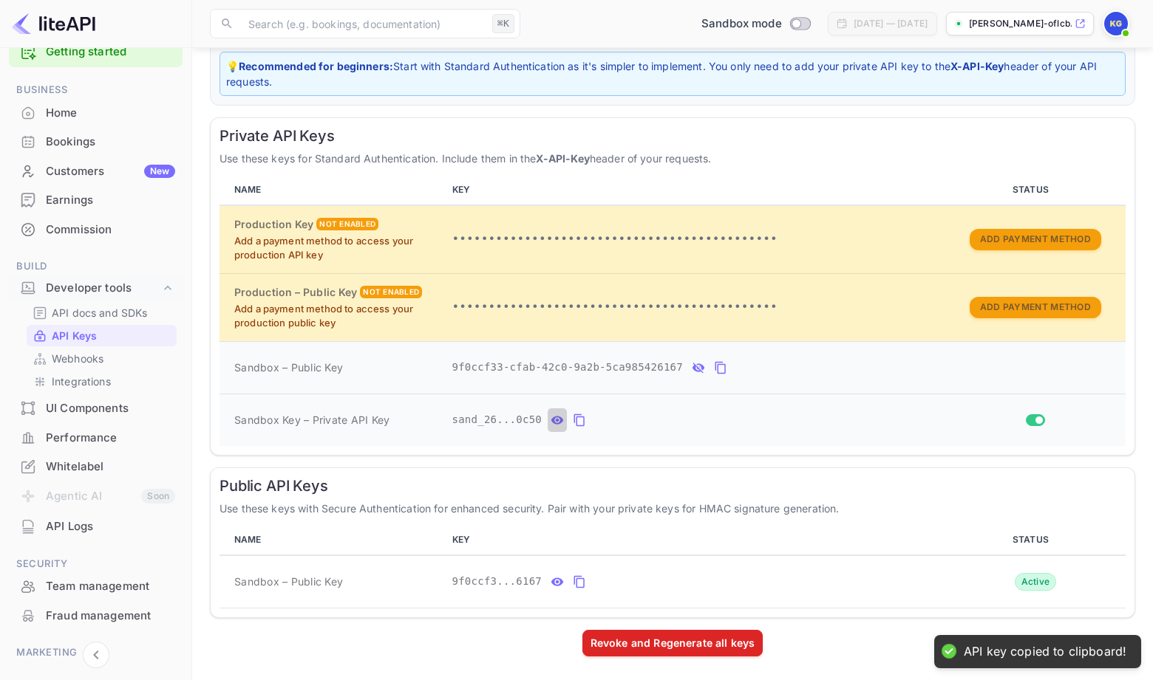
click at [561, 418] on icon "private api keys table" at bounding box center [557, 420] width 13 height 8
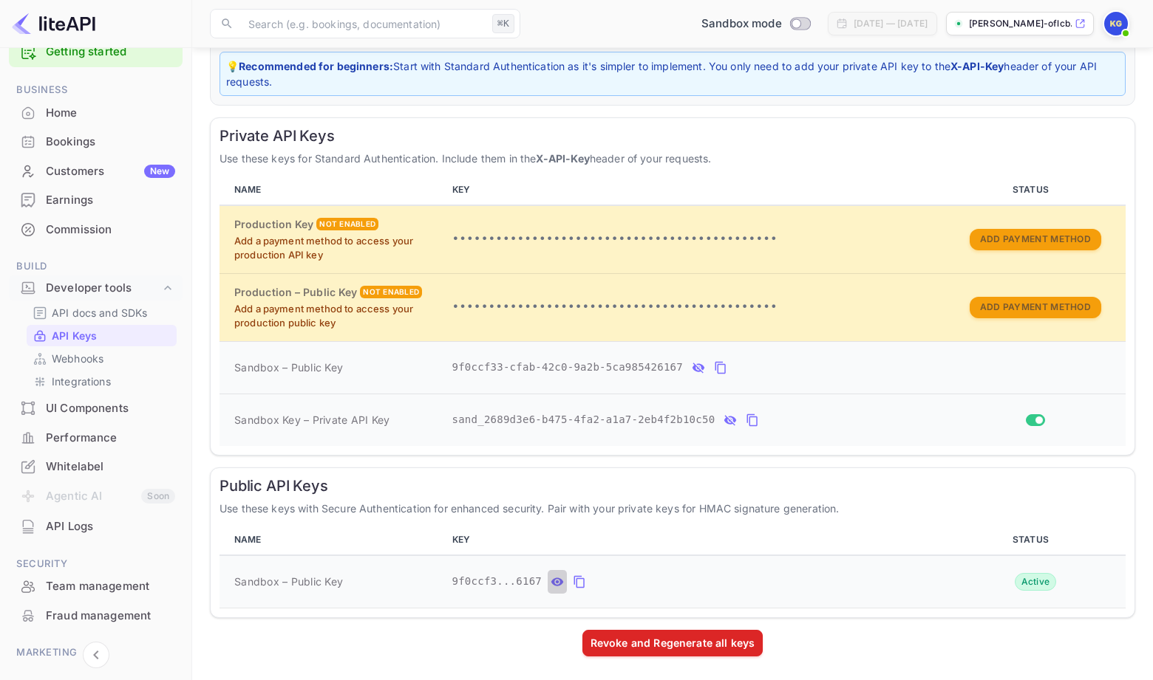
click at [559, 586] on icon "public api keys table" at bounding box center [556, 582] width 13 height 18
click at [758, 418] on icon "private api keys table" at bounding box center [751, 421] width 13 height 18
click at [751, 418] on icon "private api keys table" at bounding box center [751, 421] width 13 height 18
